Goal: Information Seeking & Learning: Check status

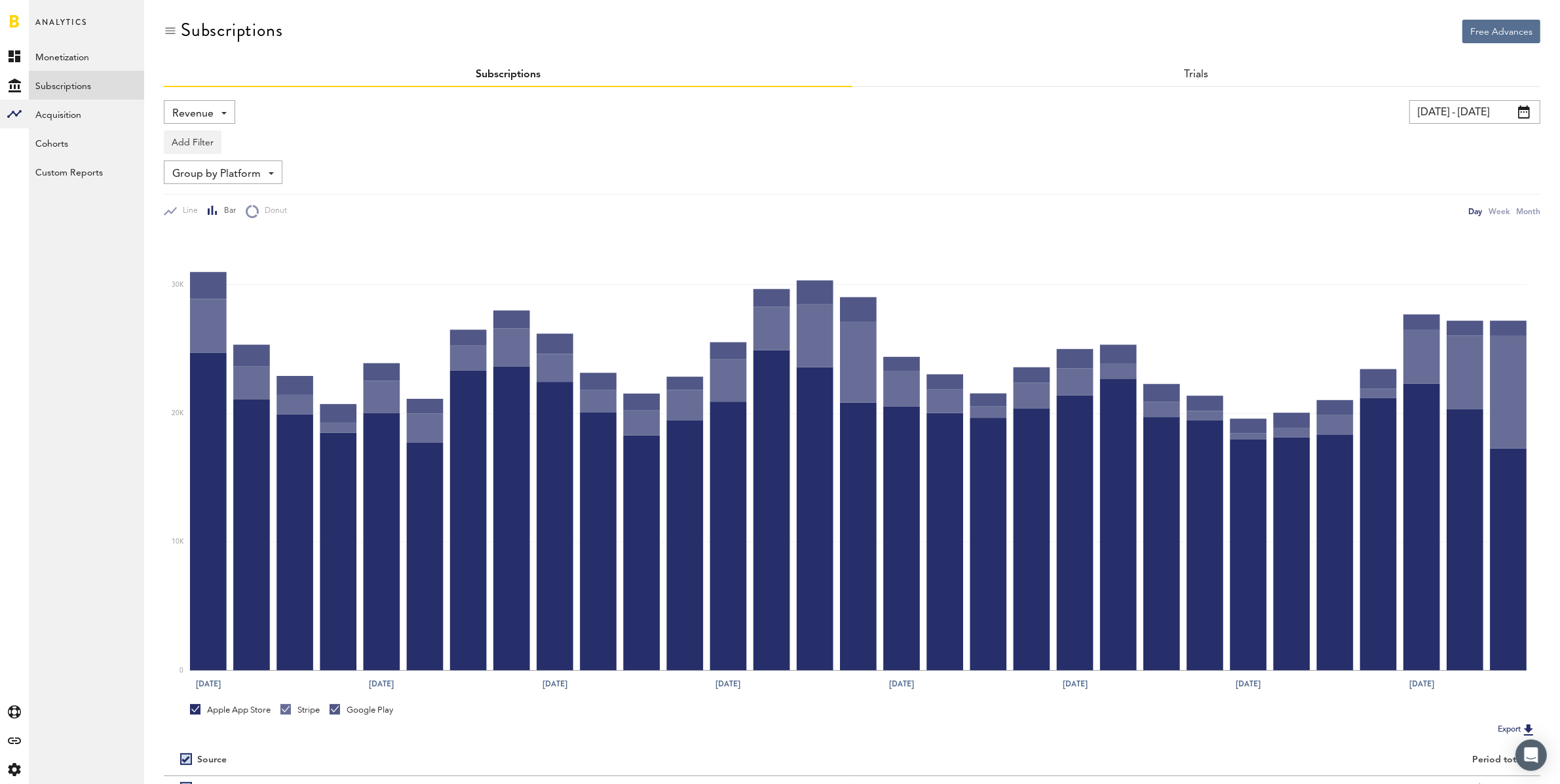
click at [1438, 114] on input "[DATE] - [DATE]" at bounding box center [1475, 112] width 131 height 23
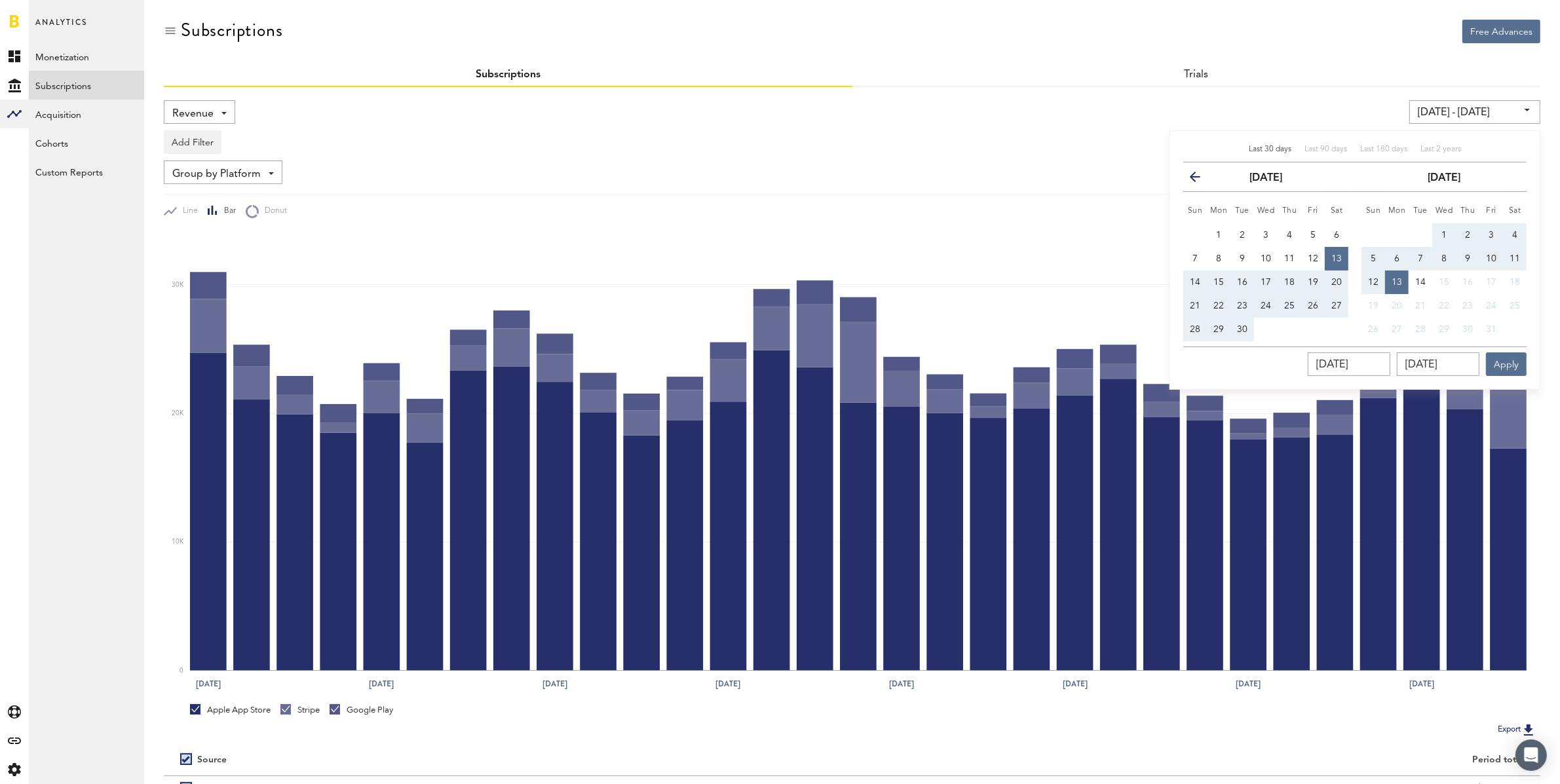
click at [1441, 229] on button "1" at bounding box center [1444, 234] width 23 height 23
type input "[DATE] - [DATE]"
type input "[DATE]"
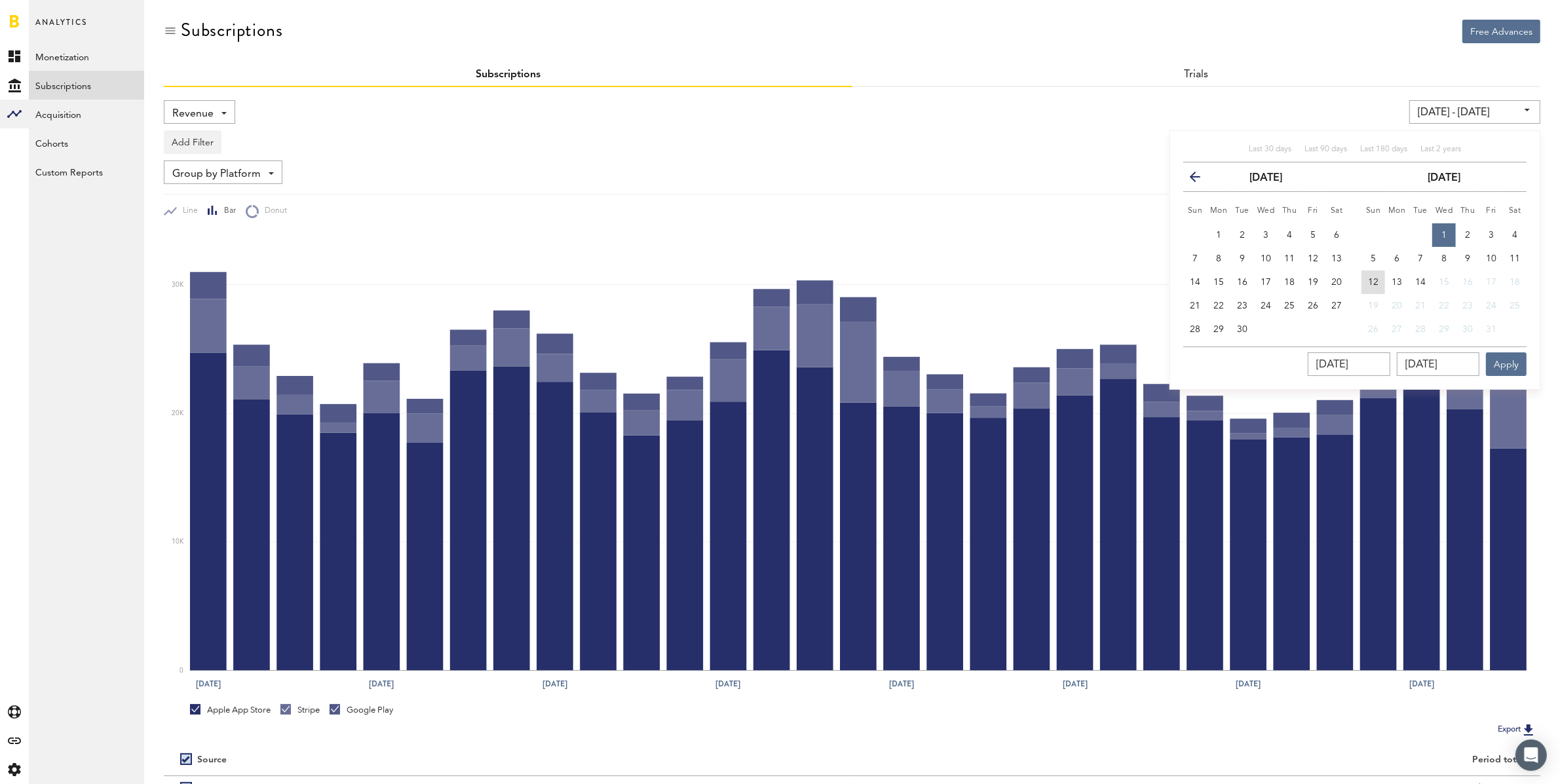
drag, startPoint x: 1375, startPoint y: 283, endPoint x: 1424, endPoint y: 357, distance: 88.8
click at [1375, 283] on span "12" at bounding box center [1373, 282] width 11 height 9
type input "[DATE] - [DATE]"
type input "[DATE]"
click at [1504, 356] on button "Apply" at bounding box center [1507, 364] width 40 height 23
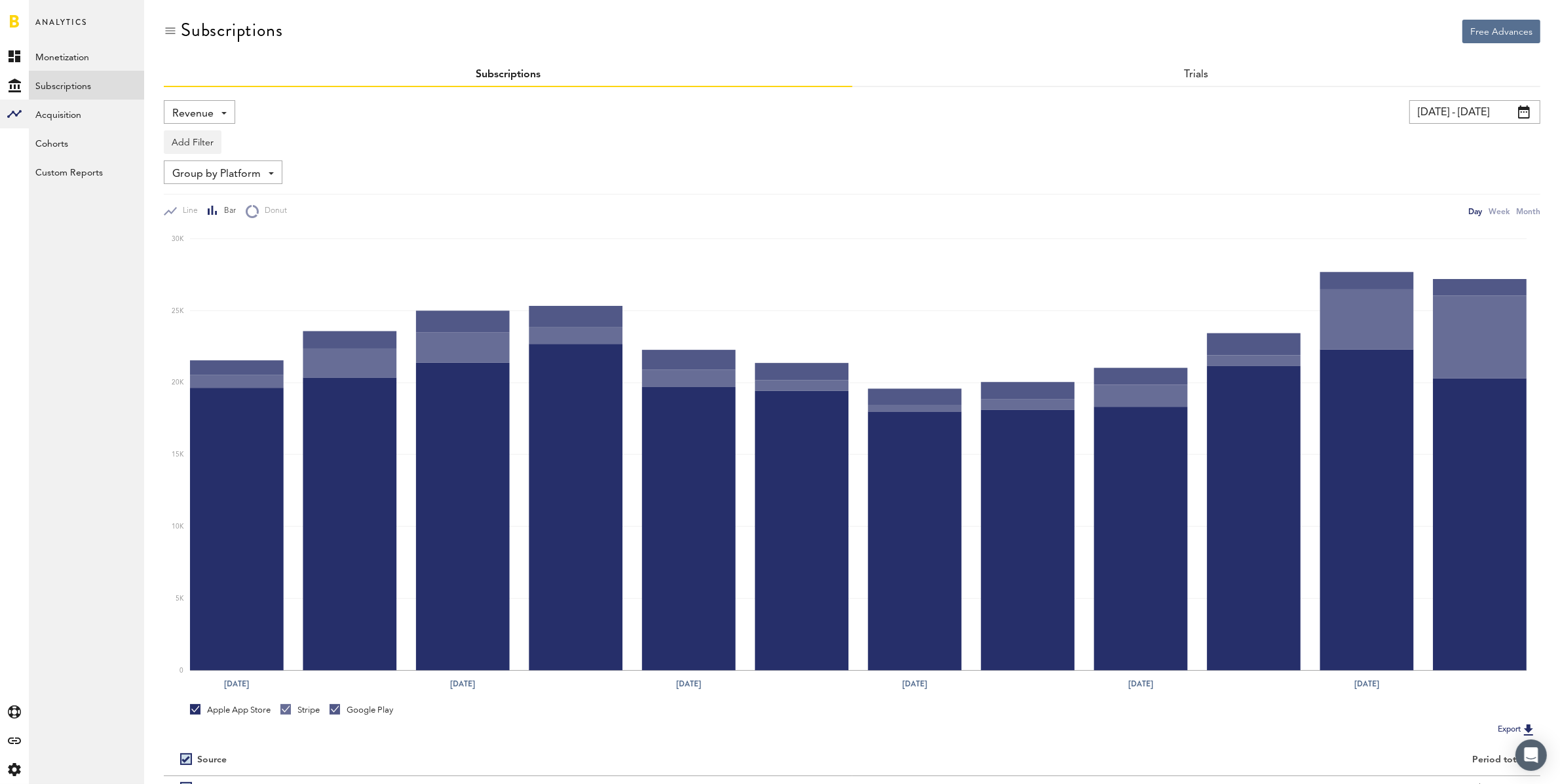
click at [214, 107] on div "Revenue Revenue MRR Actives Trial Status Billing Retries New Subscriptions Rene…" at bounding box center [200, 112] width 71 height 23
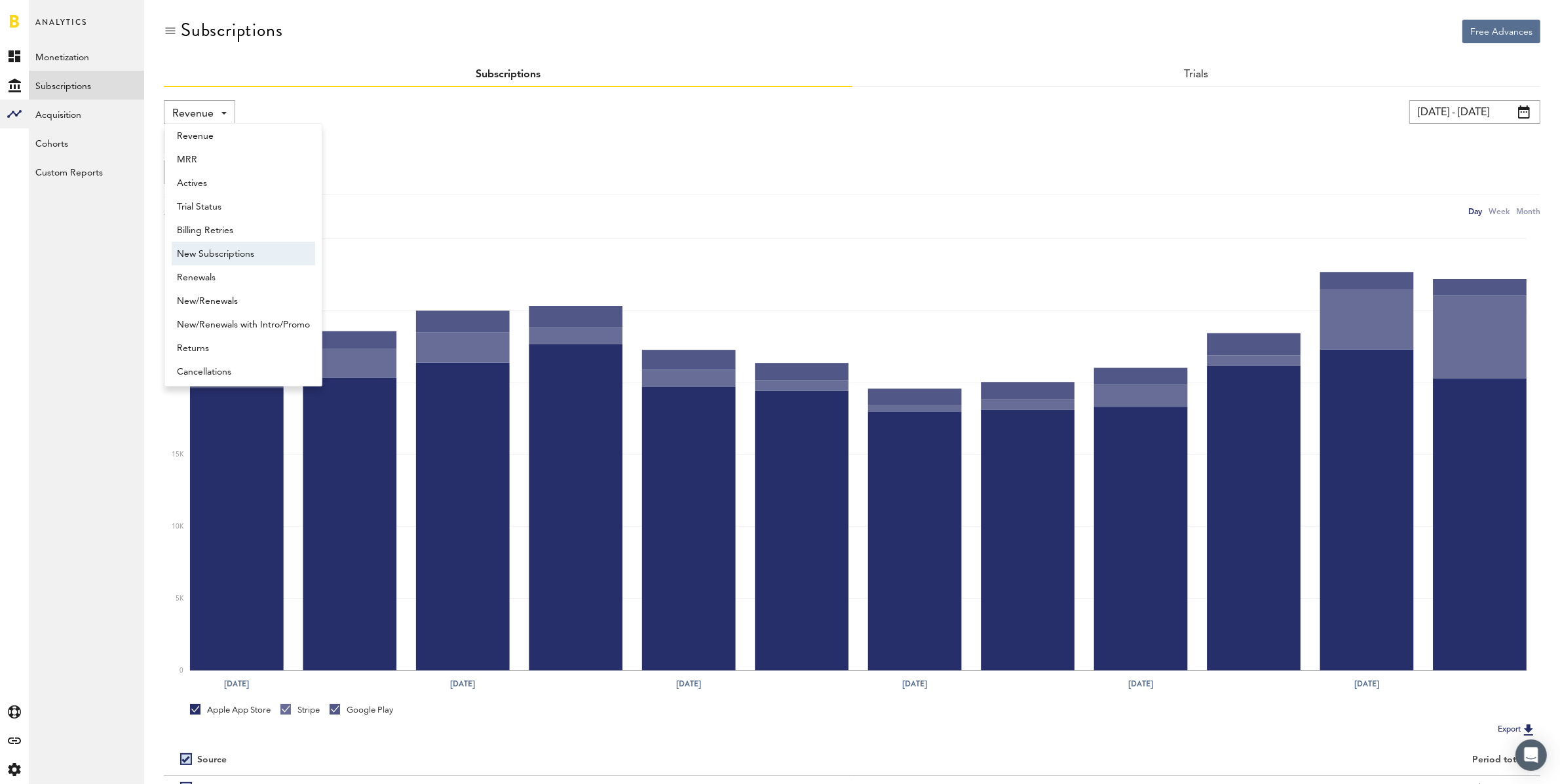
click at [261, 252] on span "New Subscriptions" at bounding box center [243, 255] width 133 height 23
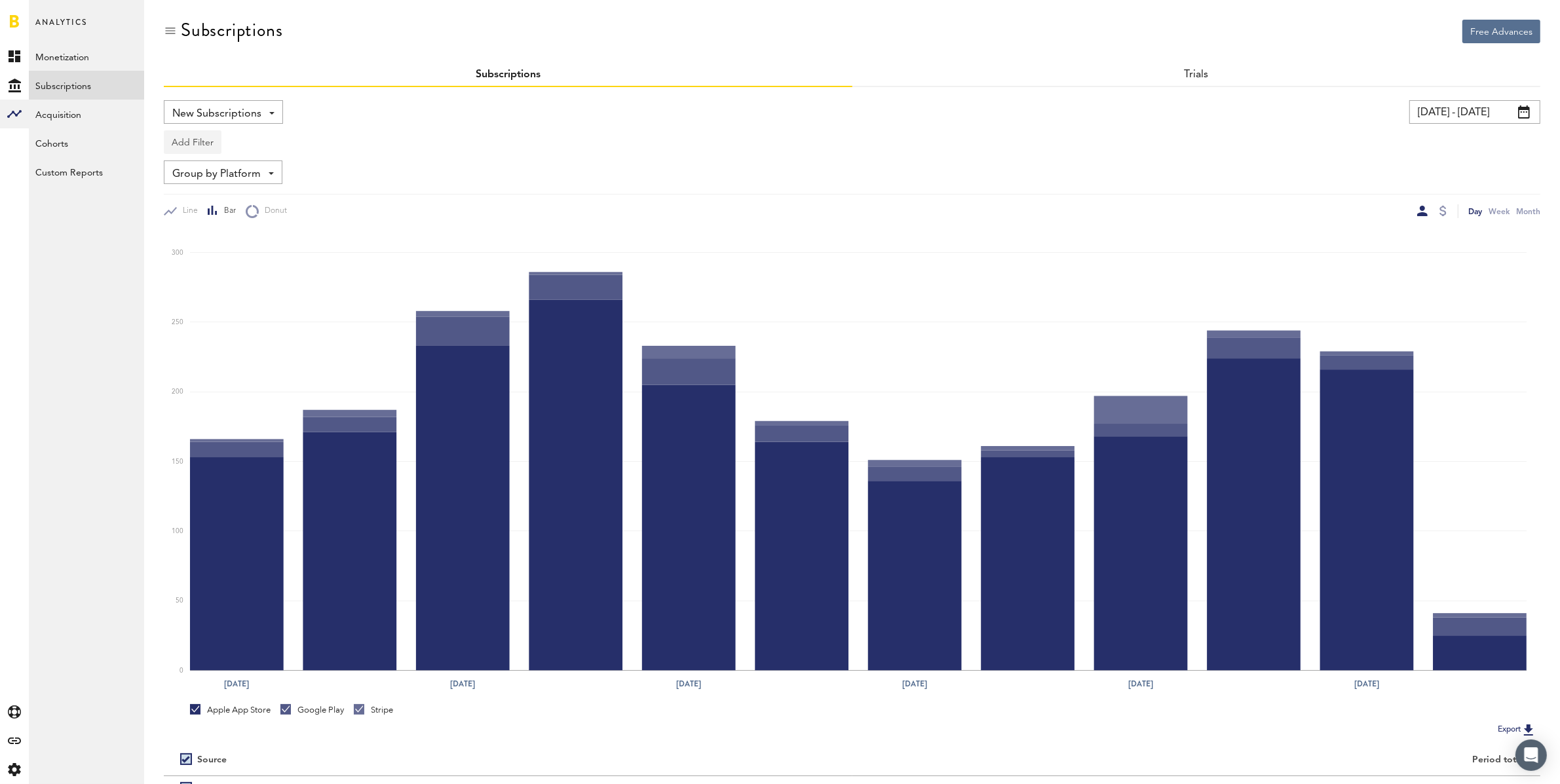
click at [200, 142] on button "Add Filter" at bounding box center [192, 141] width 57 height 23
click at [205, 205] on li "Apps" at bounding box center [224, 200] width 106 height 23
click at [216, 146] on div "Apps" at bounding box center [212, 145] width 57 height 23
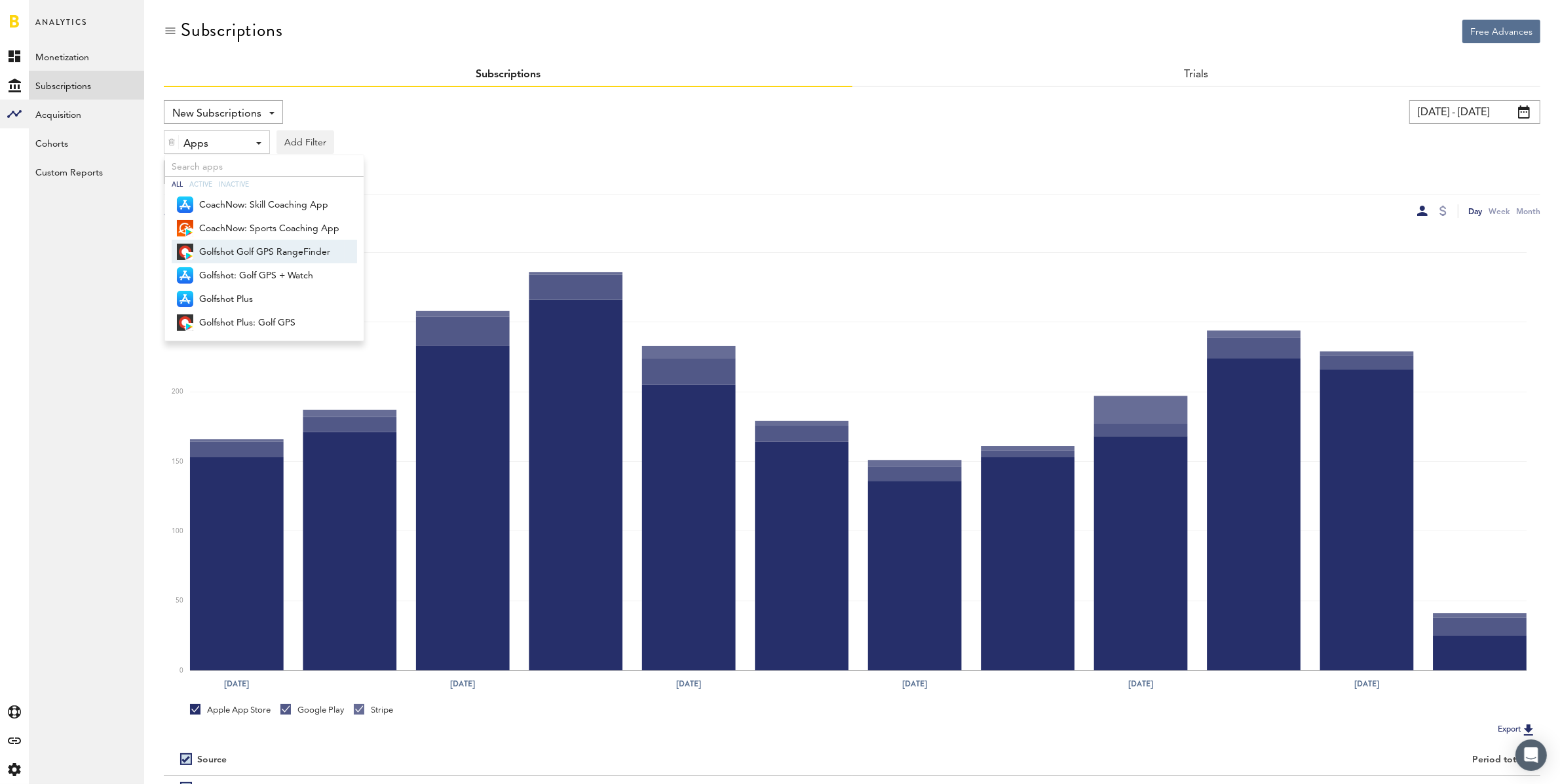
click at [237, 247] on span "Golfshot Golf GPS RangeFinder" at bounding box center [269, 252] width 141 height 23
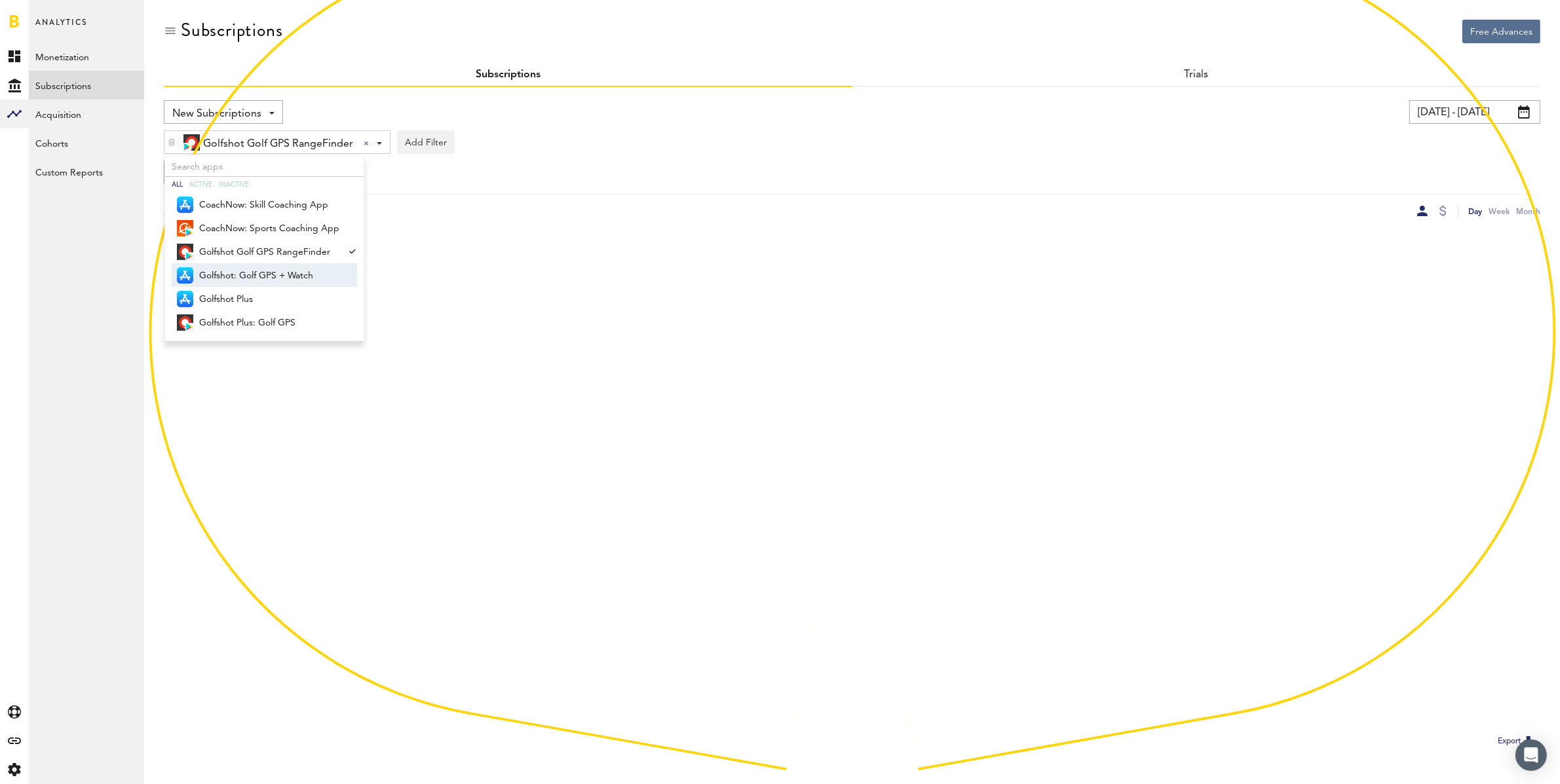
click at [241, 273] on span "Golfshot: Golf GPS + Watch" at bounding box center [269, 276] width 141 height 23
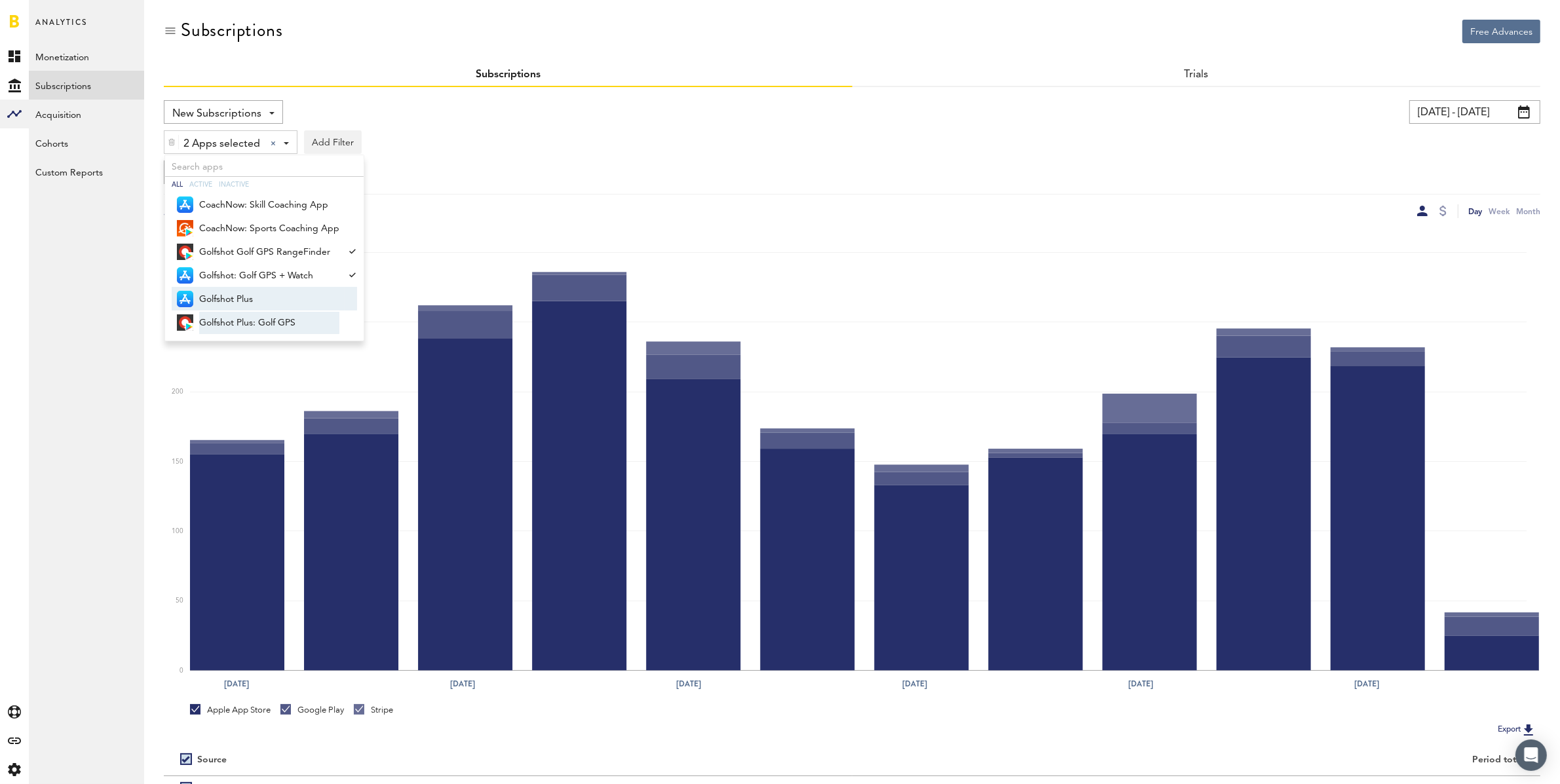
drag, startPoint x: 241, startPoint y: 291, endPoint x: 249, endPoint y: 327, distance: 36.9
click at [241, 292] on span "Golfshot Plus" at bounding box center [269, 300] width 141 height 23
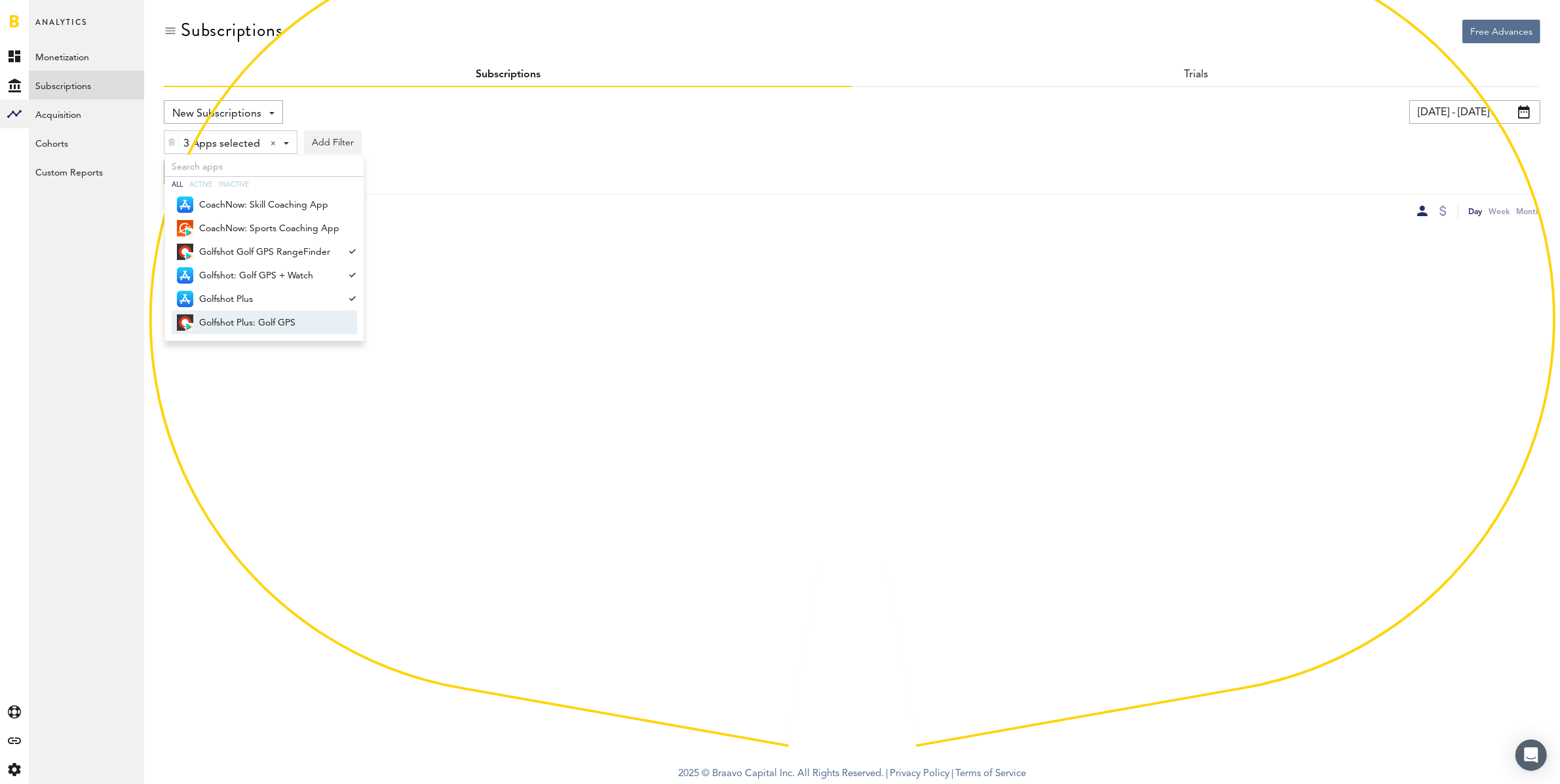
click at [252, 322] on span "Golfshot Plus: Golf GPS" at bounding box center [269, 323] width 141 height 23
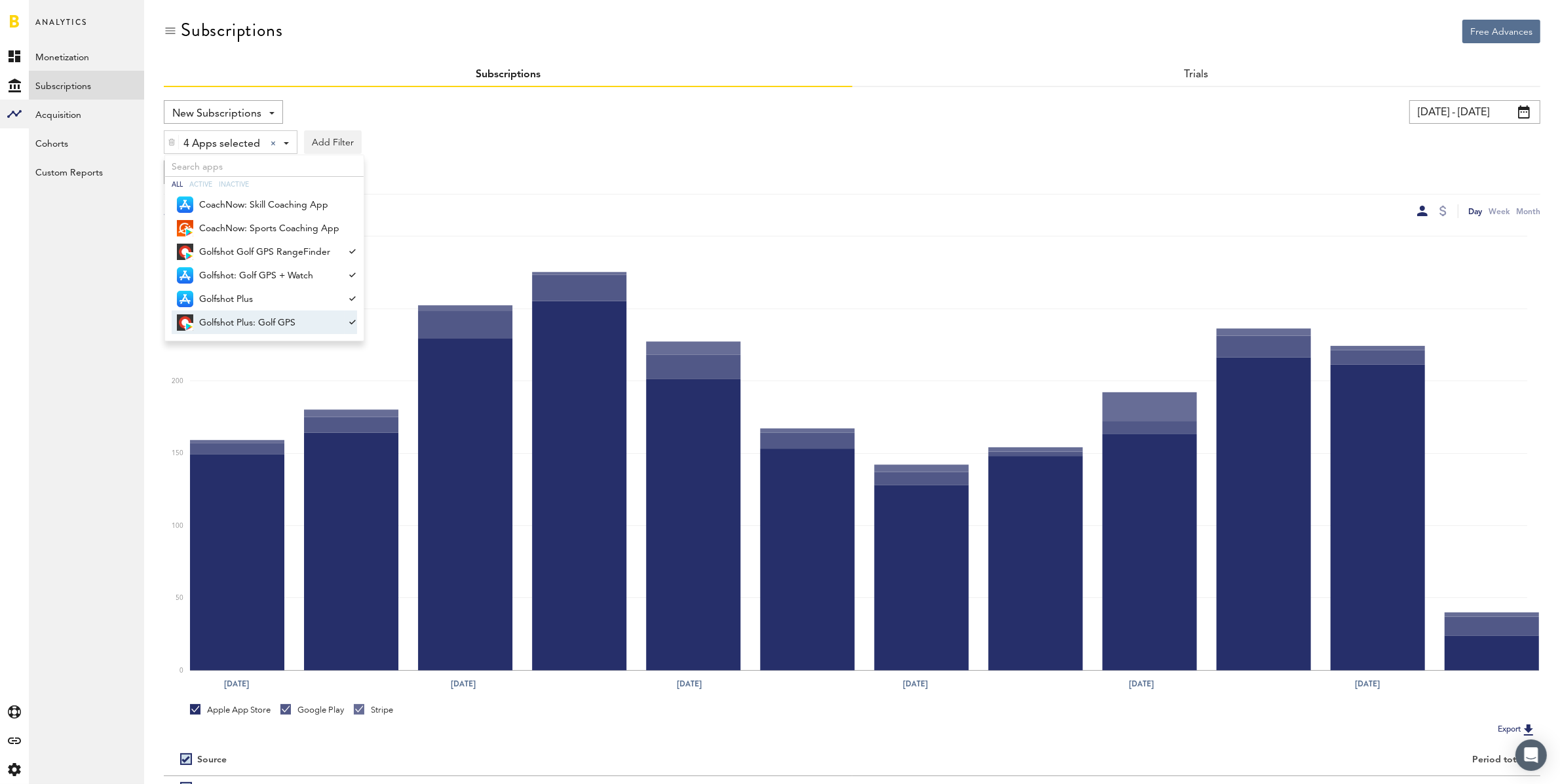
click at [630, 141] on div "4 Apps selected 4 Apps selected All Active Inactive CoachNow: Skill Coaching Ap…" at bounding box center [852, 138] width 1377 height 30
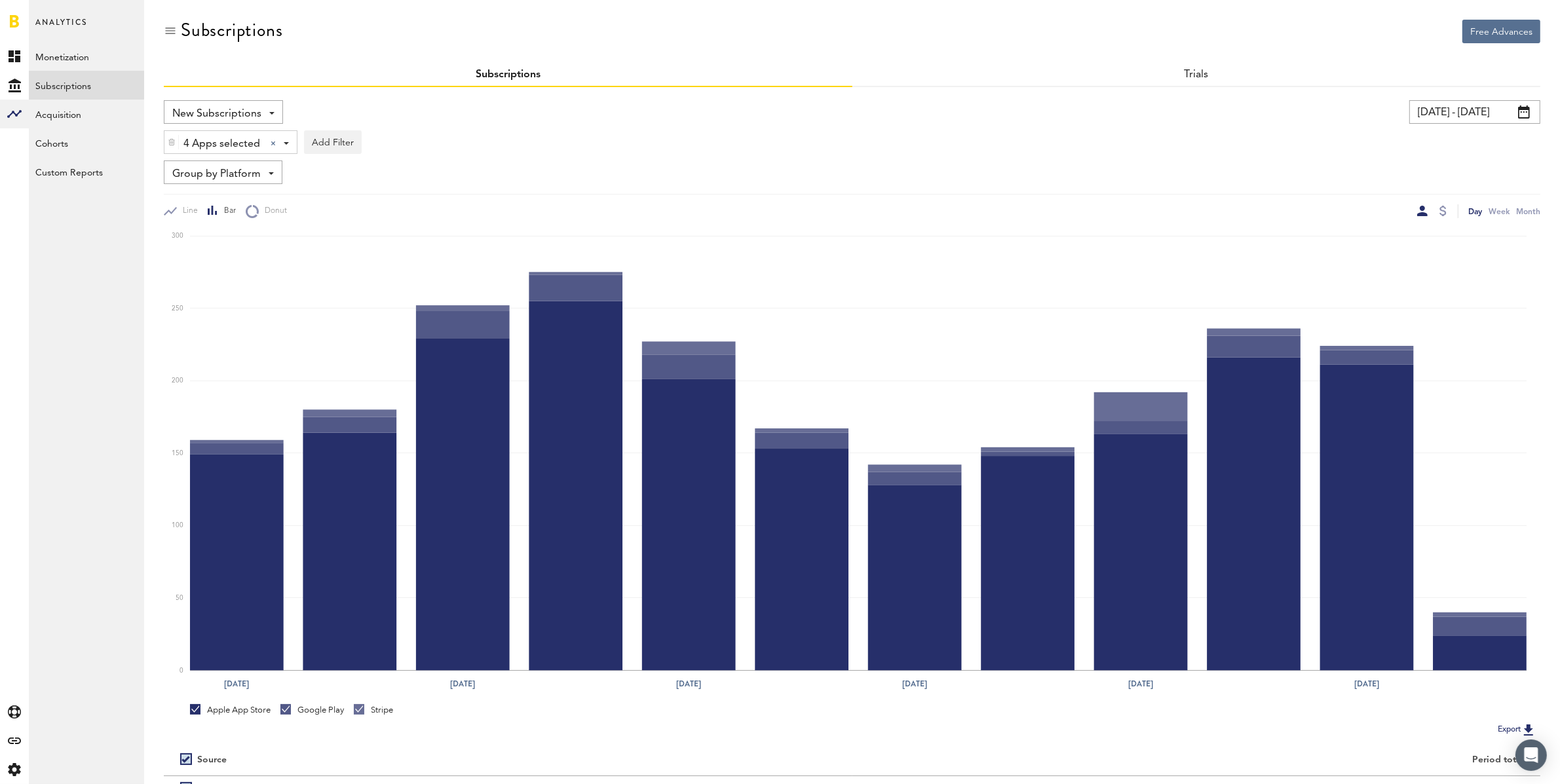
click at [234, 168] on span "Group by Platform" at bounding box center [216, 175] width 88 height 23
click at [235, 244] on span "Group by Subscription" at bounding box center [243, 251] width 133 height 23
